Goal: Information Seeking & Learning: Find specific fact

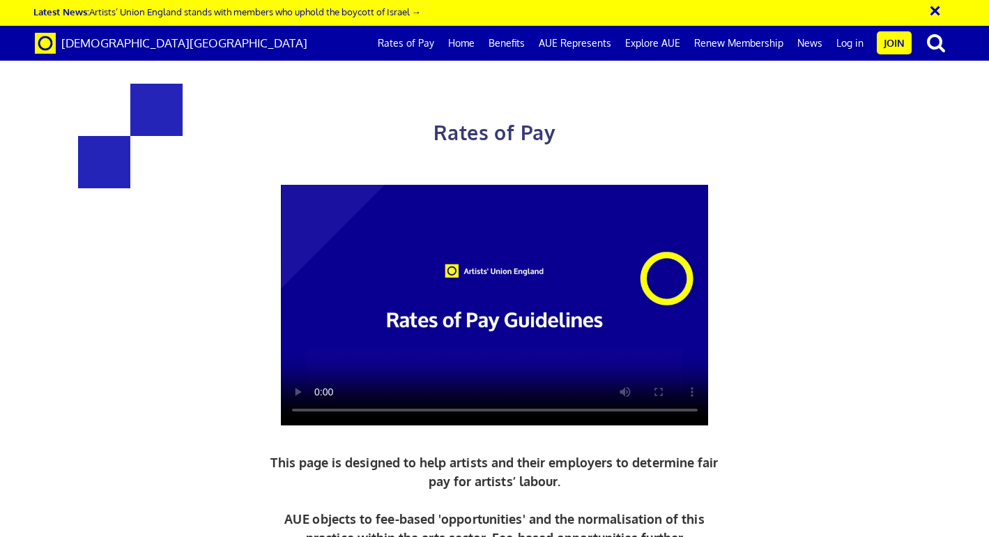
scroll to position [569, 0]
drag, startPoint x: 571, startPoint y: 345, endPoint x: 640, endPoint y: 342, distance: 69.7
copy h3 "387.21"
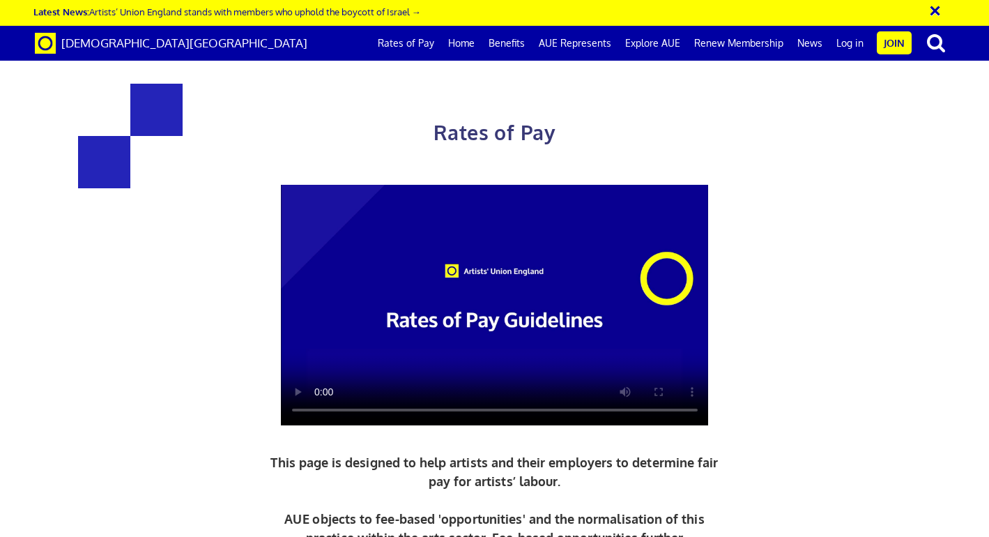
drag, startPoint x: 617, startPoint y: 407, endPoint x: 650, endPoint y: 407, distance: 33.4
copy span "48.40"
drag, startPoint x: 600, startPoint y: 382, endPoint x: 642, endPoint y: 384, distance: 42.6
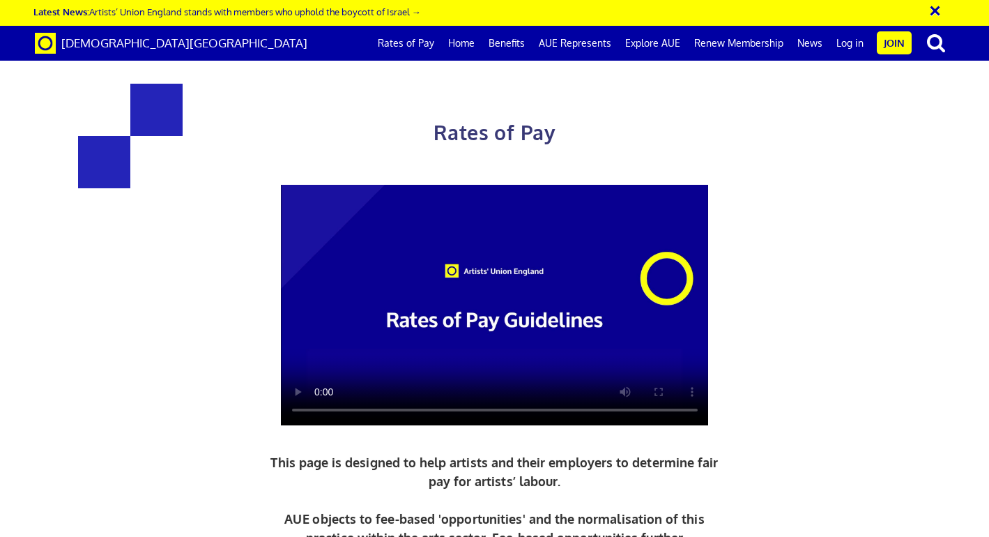
copy span "212.97"
drag, startPoint x: 619, startPoint y: 408, endPoint x: 645, endPoint y: 406, distance: 26.5
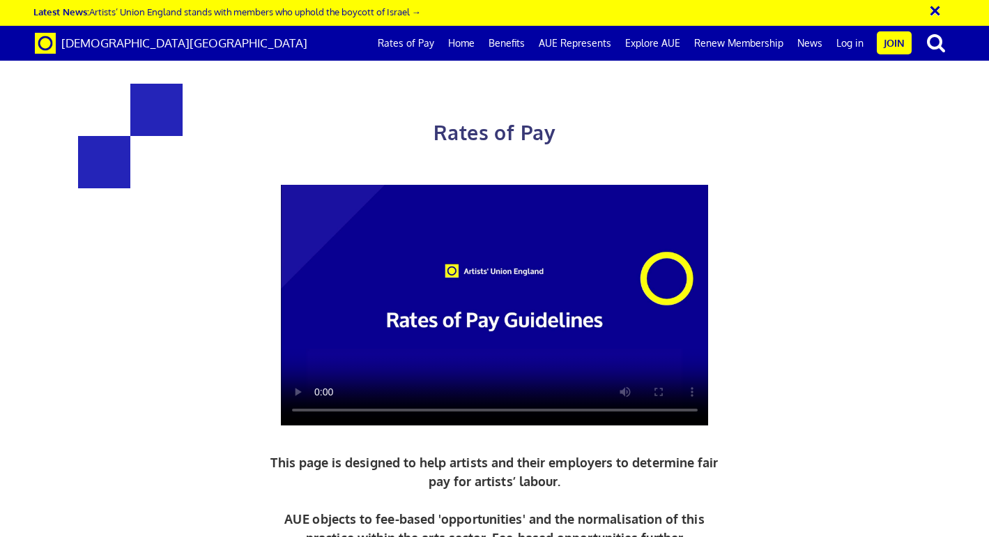
drag, startPoint x: 613, startPoint y: 408, endPoint x: 652, endPoint y: 408, distance: 38.3
copy span "48.40"
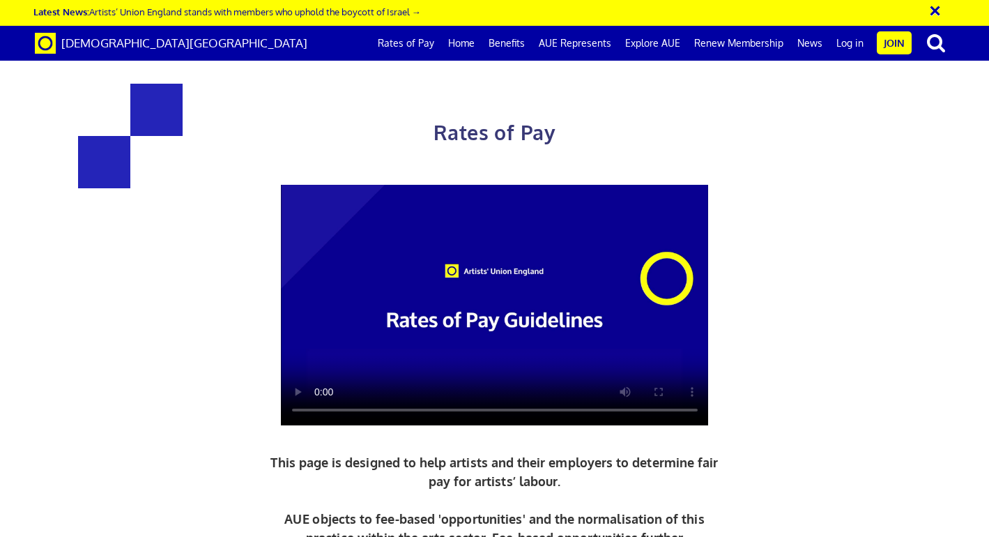
drag, startPoint x: 284, startPoint y: 410, endPoint x: 323, endPoint y: 410, distance: 39.0
copy span "44.00"
drag, startPoint x: 569, startPoint y: 161, endPoint x: 653, endPoint y: 170, distance: 84.1
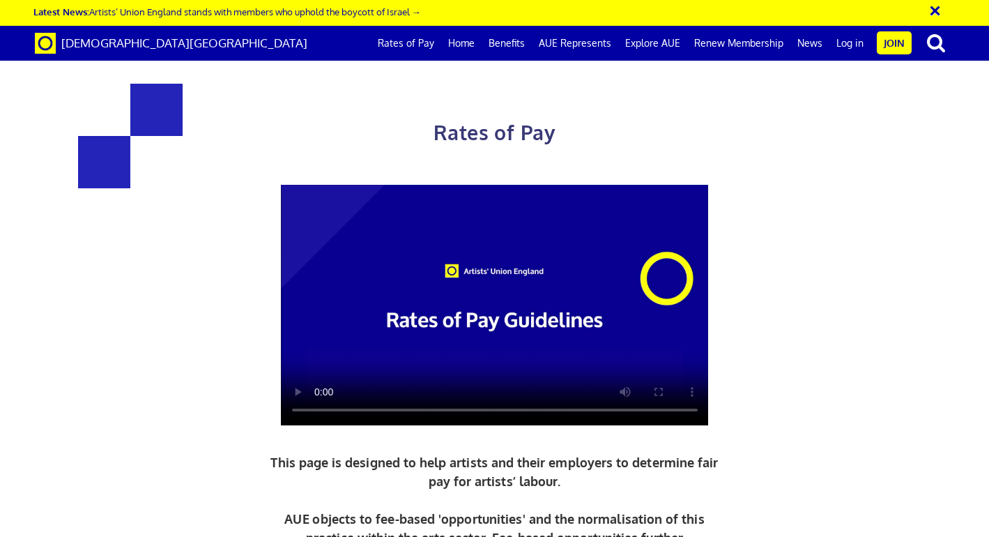
copy h3 "284.31"
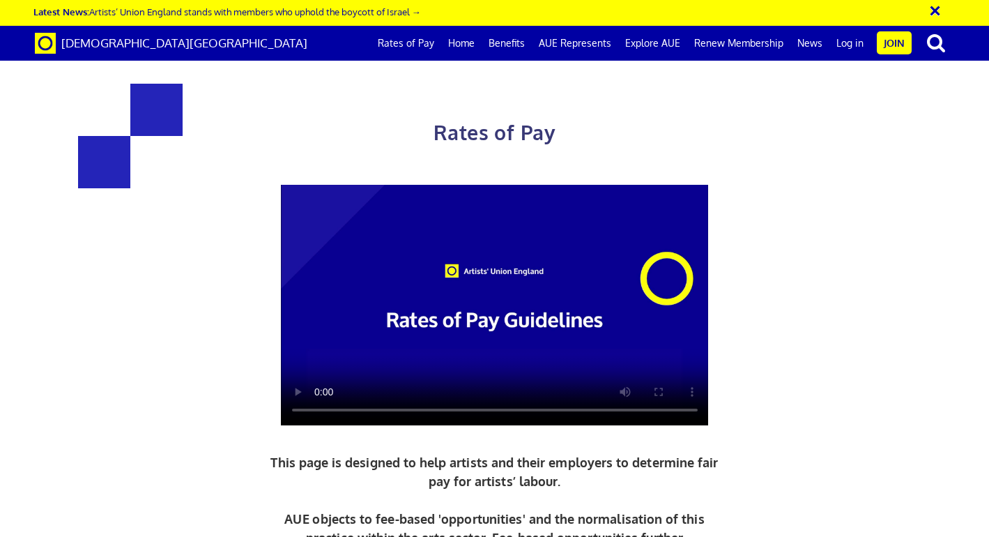
drag, startPoint x: 603, startPoint y: 380, endPoint x: 642, endPoint y: 380, distance: 38.3
copy span "156.38"
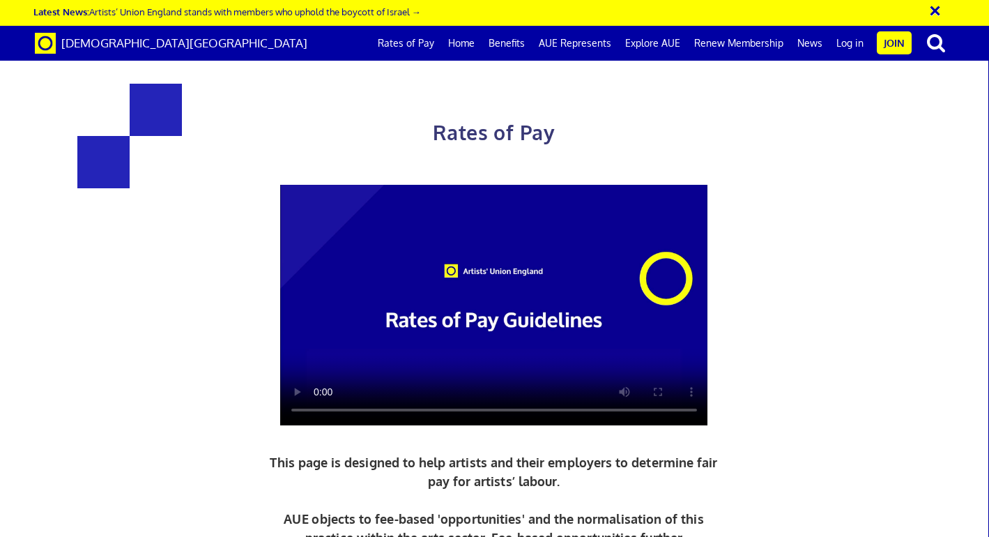
scroll to position [512, 0]
